Goal: Check status: Check status

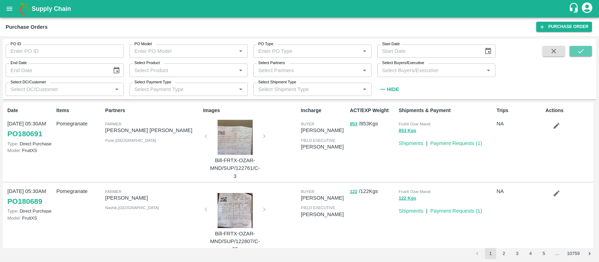
click at [578, 51] on icon "submit" at bounding box center [581, 51] width 8 height 8
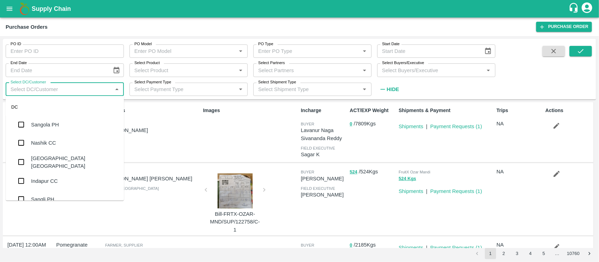
click at [101, 90] on input "Select DC/Customer" at bounding box center [59, 89] width 102 height 9
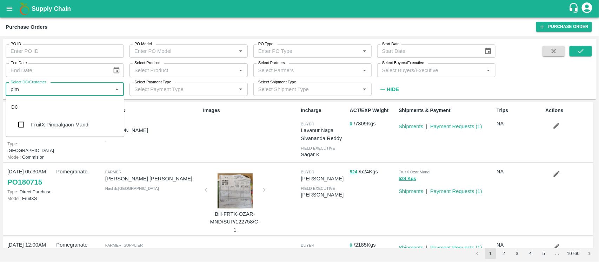
type input "pimp"
click at [74, 124] on div "FruitX Pimpalgaon Mandi" at bounding box center [60, 125] width 59 height 8
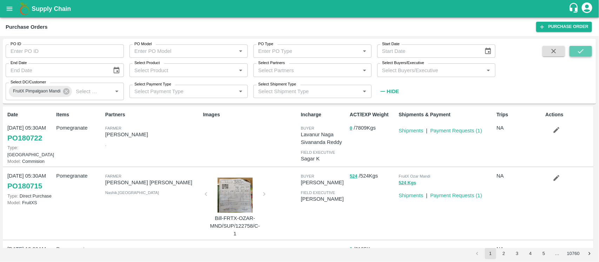
click at [578, 49] on icon "submit" at bounding box center [581, 51] width 8 height 8
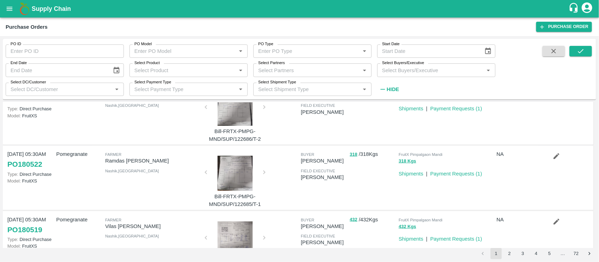
scroll to position [380, 0]
click at [453, 176] on p "Payment Requests ( 1 )" at bounding box center [456, 174] width 52 height 8
click at [460, 173] on link "Payment Requests ( 1 )" at bounding box center [456, 174] width 52 height 6
